Goal: Navigation & Orientation: Find specific page/section

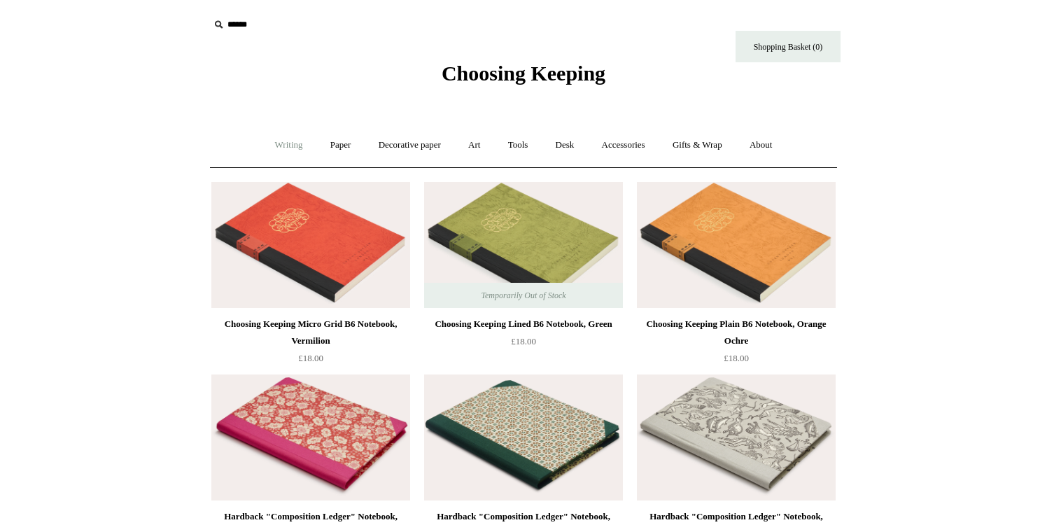
click at [276, 149] on link "Writing +" at bounding box center [288, 145] width 53 height 37
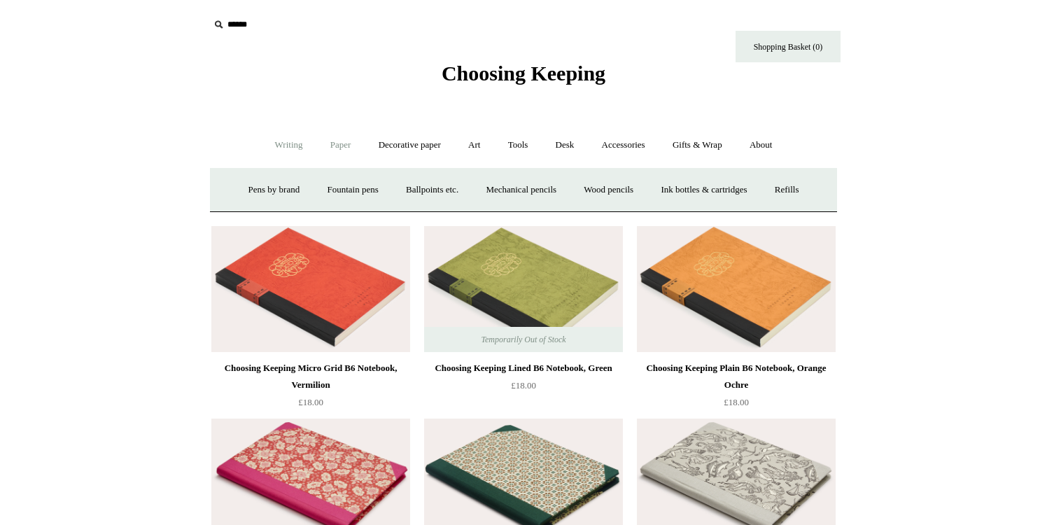
click at [341, 150] on link "Paper +" at bounding box center [341, 145] width 46 height 37
click at [326, 185] on link "Notebooks +" at bounding box center [327, 189] width 64 height 37
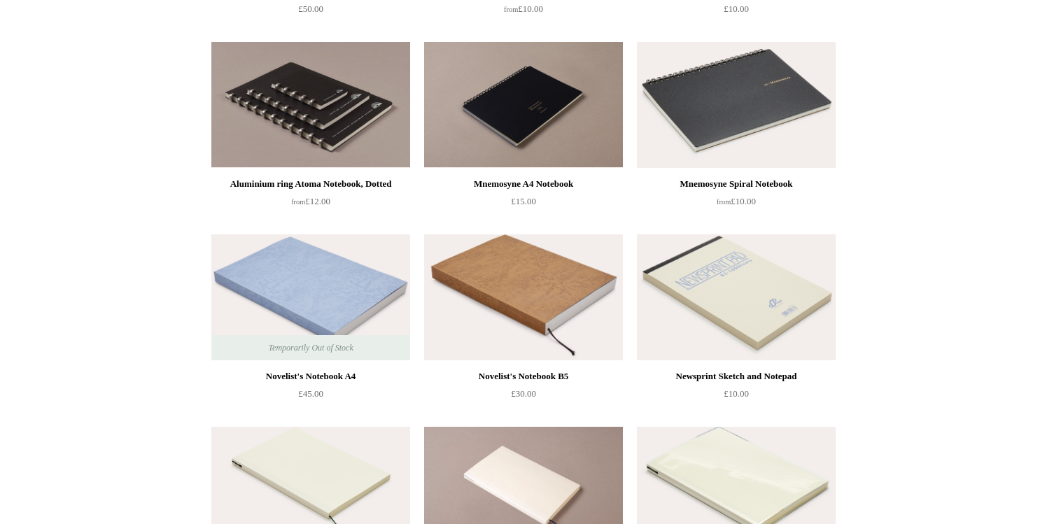
scroll to position [3304, 0]
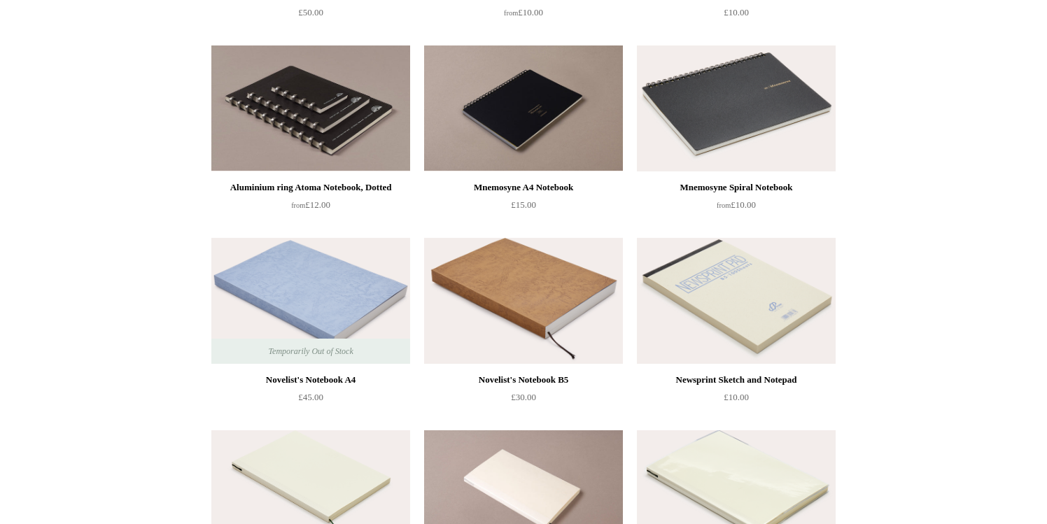
click at [574, 273] on img at bounding box center [523, 301] width 199 height 126
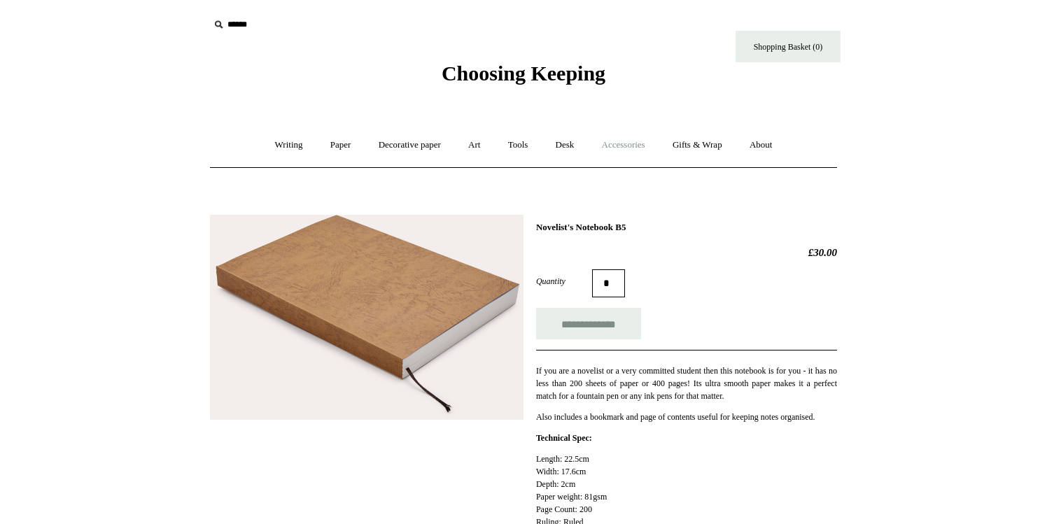
click at [628, 147] on link "Accessories +" at bounding box center [623, 145] width 69 height 37
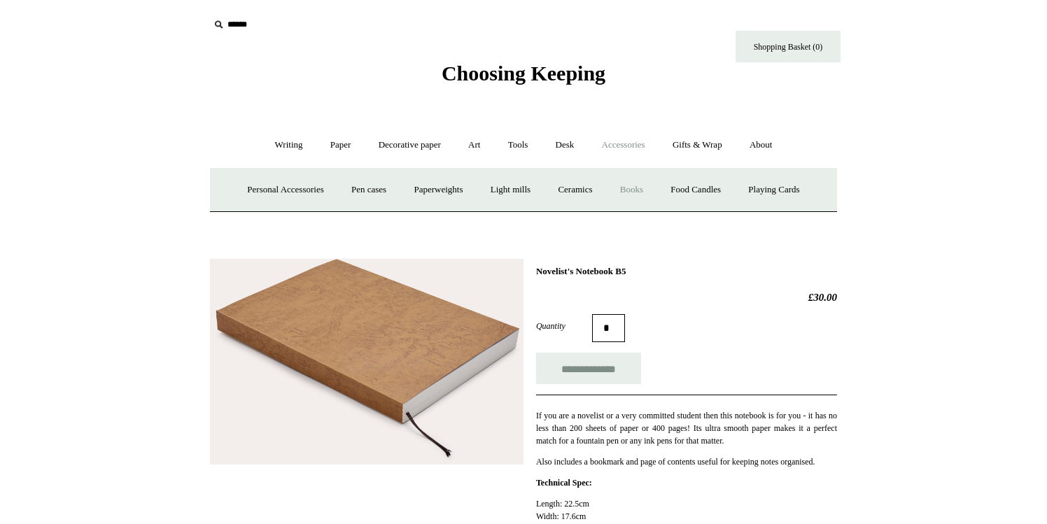
click at [649, 192] on link "Books" at bounding box center [631, 189] width 48 height 37
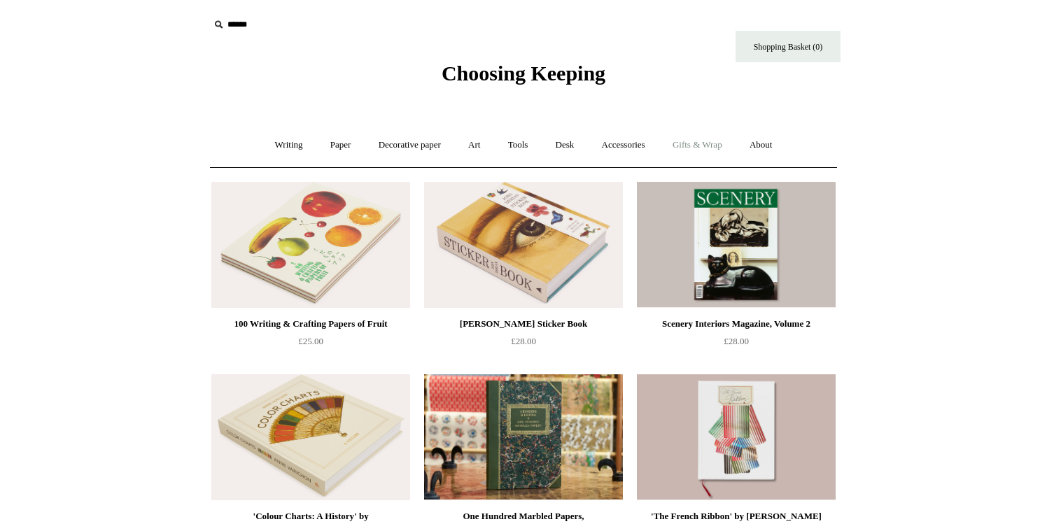
click at [706, 137] on link "Gifts & Wrap +" at bounding box center [697, 145] width 75 height 37
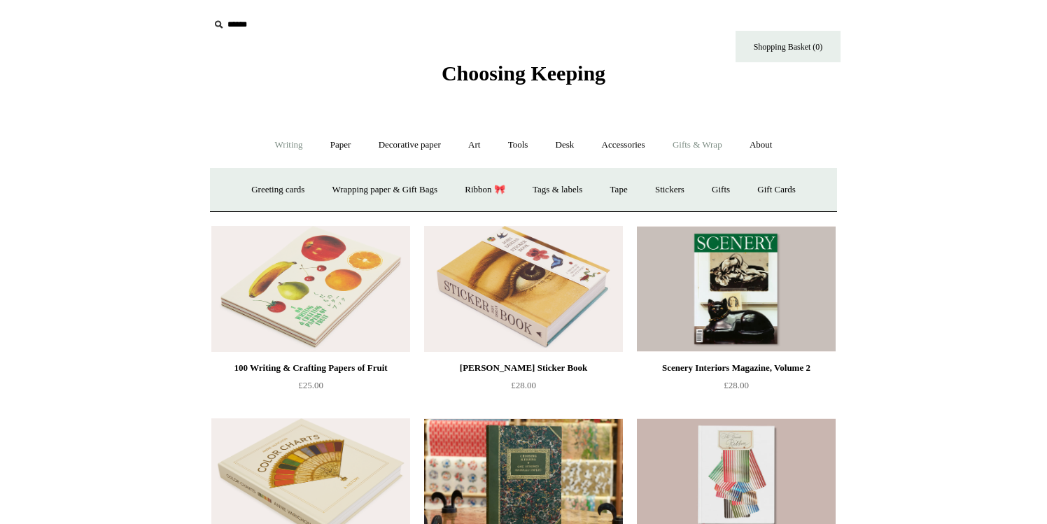
click at [292, 150] on link "Writing +" at bounding box center [288, 145] width 53 height 37
click at [334, 148] on link "Paper +" at bounding box center [341, 145] width 46 height 37
click at [328, 190] on link "Notebooks +" at bounding box center [327, 189] width 64 height 37
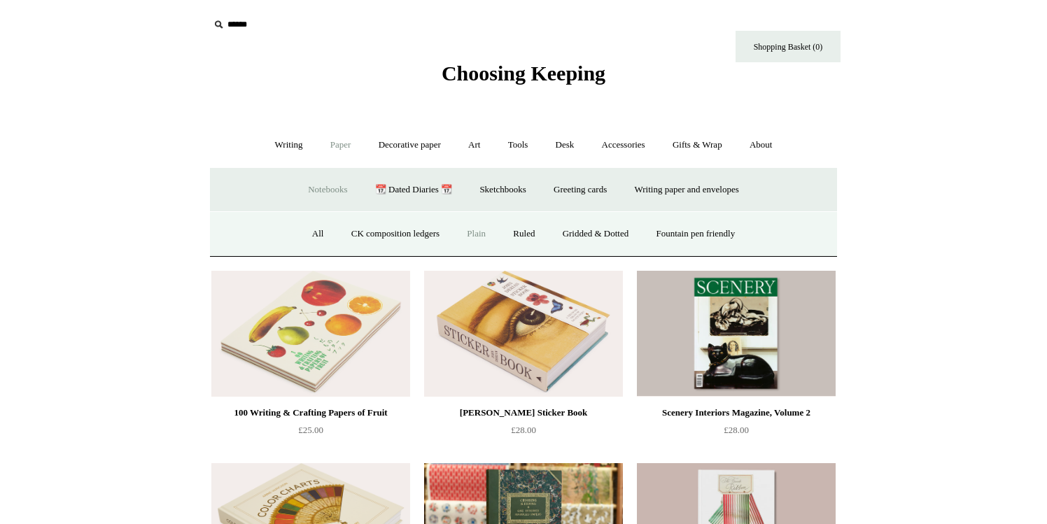
click at [470, 232] on link "Plain" at bounding box center [476, 233] width 44 height 37
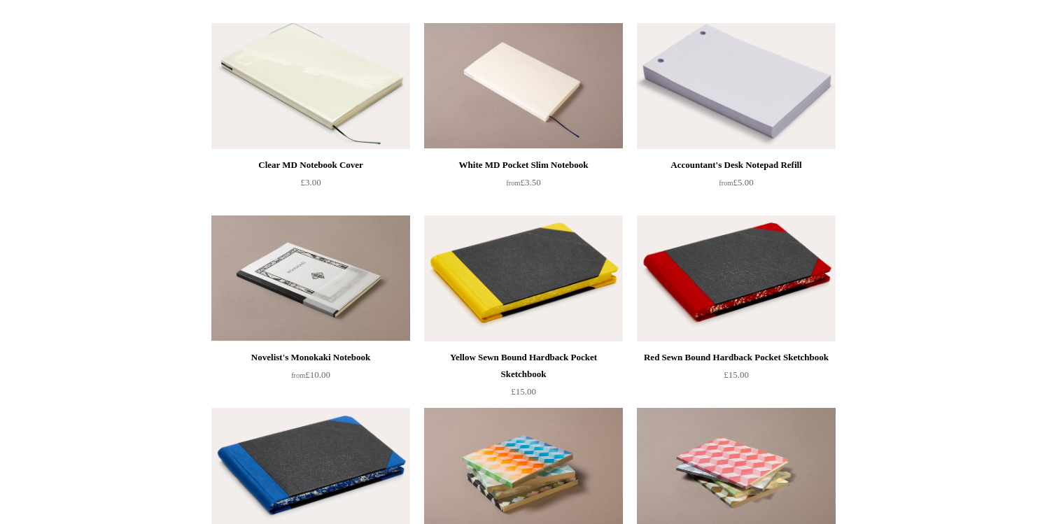
scroll to position [930, 0]
